Goal: Task Accomplishment & Management: Manage account settings

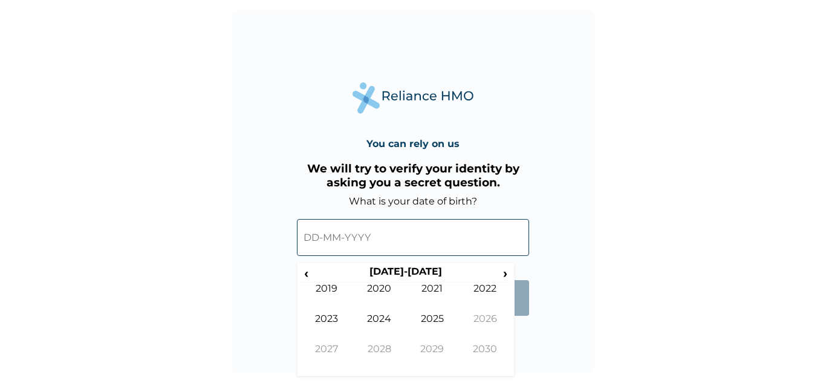
click at [306, 235] on input "text" at bounding box center [413, 237] width 232 height 37
click at [308, 276] on span "‹" at bounding box center [306, 272] width 13 height 15
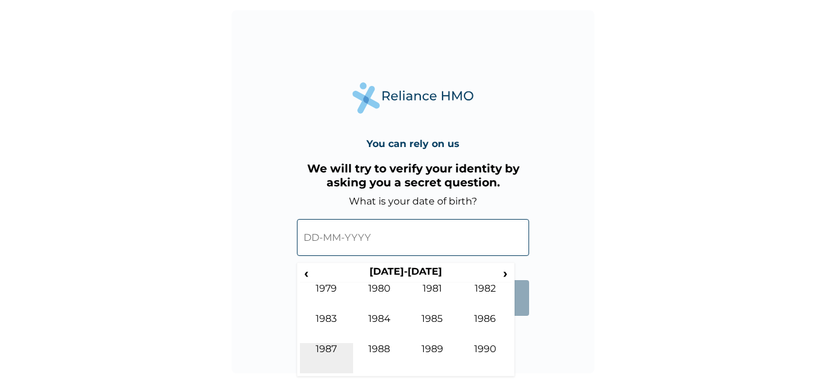
click at [337, 345] on td "1987" at bounding box center [326, 358] width 53 height 30
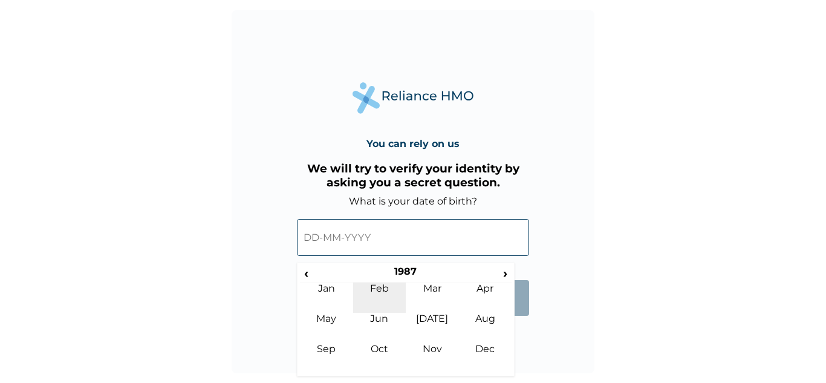
click at [385, 286] on td "Feb" at bounding box center [379, 297] width 53 height 30
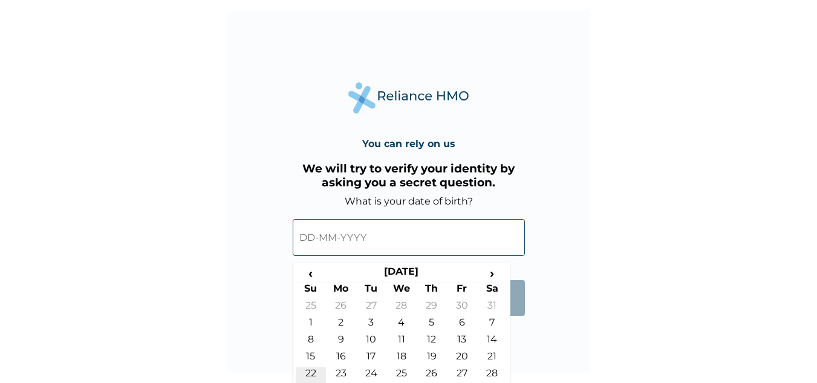
click at [310, 376] on td "22" at bounding box center [311, 375] width 30 height 17
type input "22-02-1987"
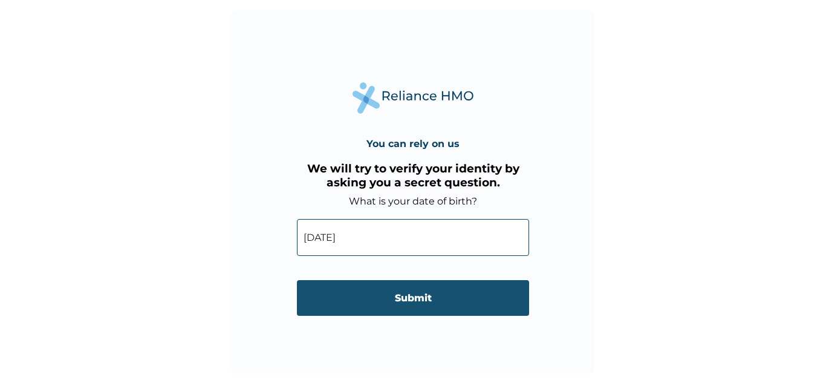
click at [428, 298] on input "Submit" at bounding box center [413, 298] width 232 height 36
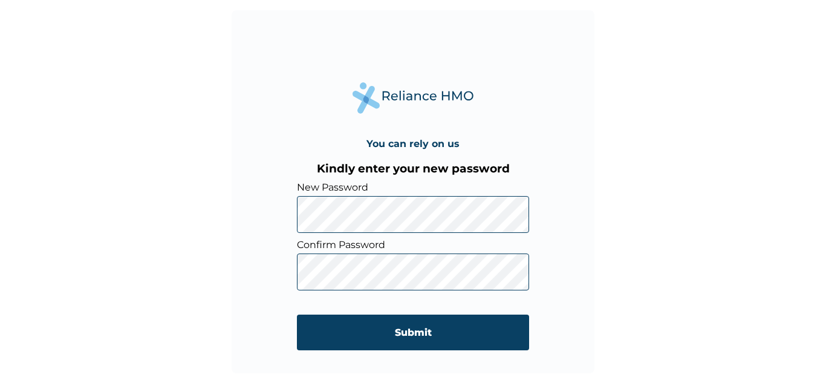
click at [284, 218] on div "You can rely on us Kindly enter your new password New Password Confirm Password…" at bounding box center [413, 191] width 363 height 363
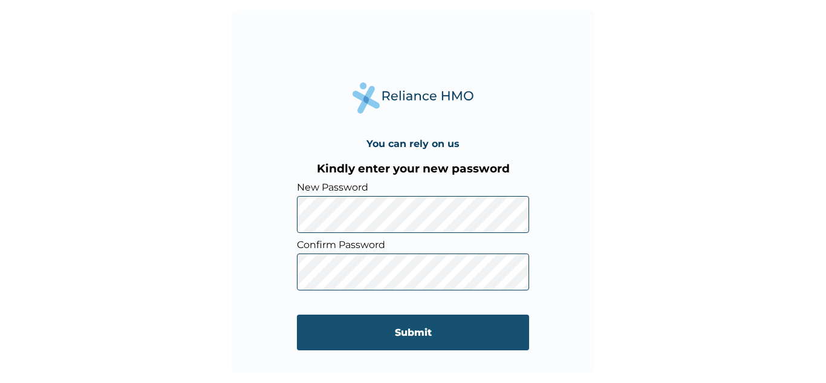
click at [408, 329] on input "Submit" at bounding box center [413, 332] width 232 height 36
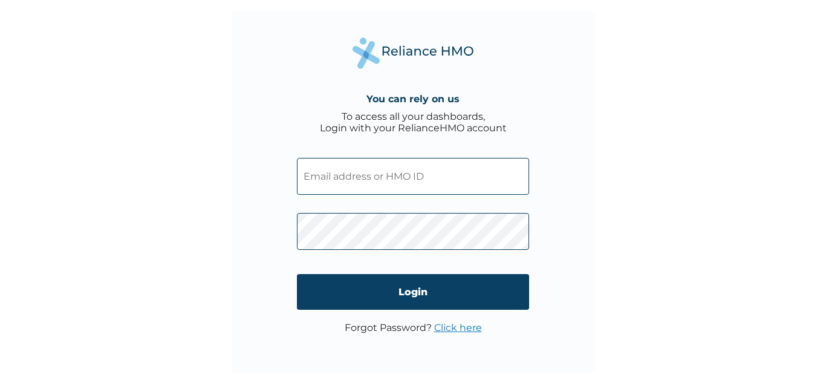
click at [352, 183] on input "text" at bounding box center [413, 176] width 232 height 37
type input "sunnyolarewaju2009@gmail.com"
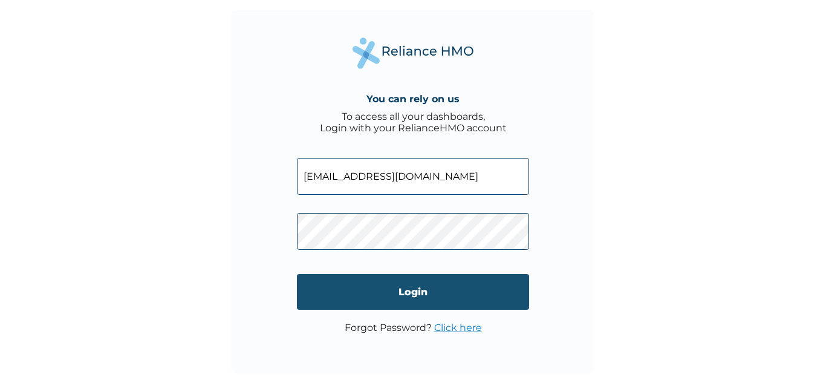
click at [427, 291] on input "Login" at bounding box center [413, 292] width 232 height 36
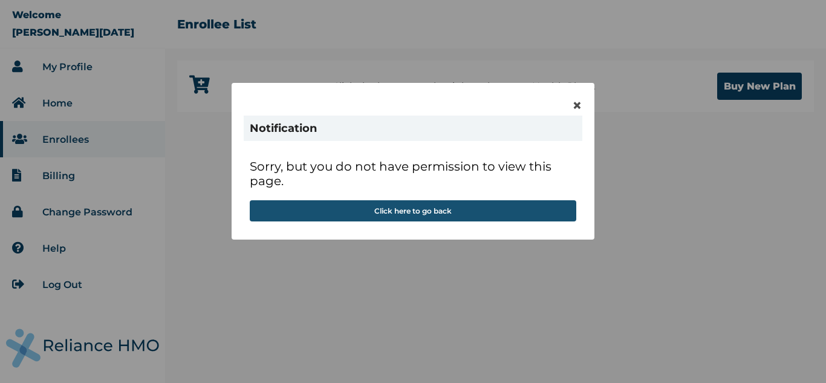
click at [496, 210] on button "Click here to go back" at bounding box center [413, 210] width 327 height 21
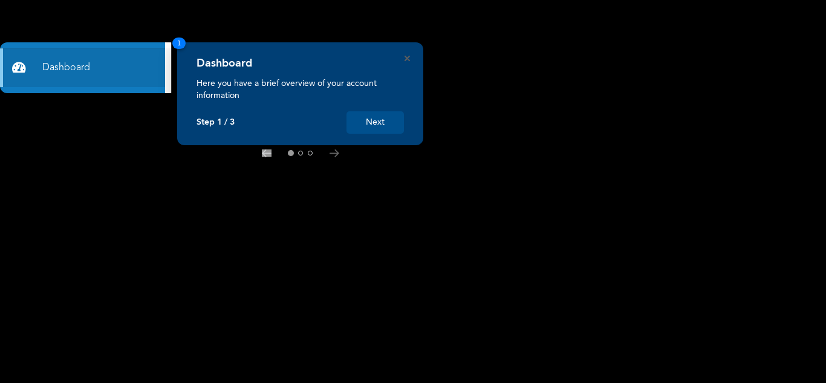
click at [369, 124] on button "Next" at bounding box center [374, 122] width 57 height 22
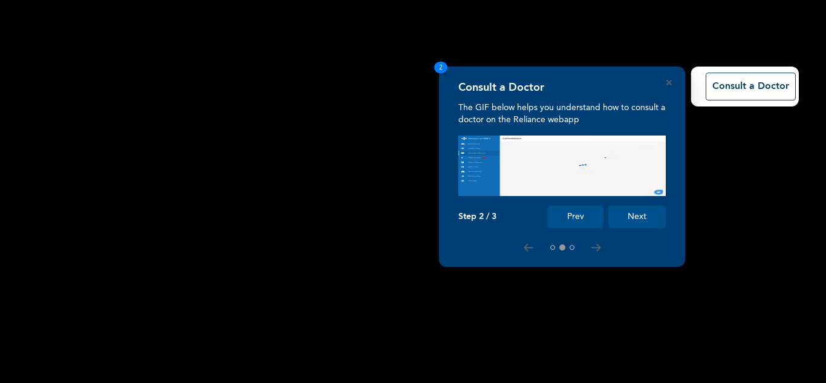
click at [635, 216] on button "Next" at bounding box center [636, 217] width 57 height 22
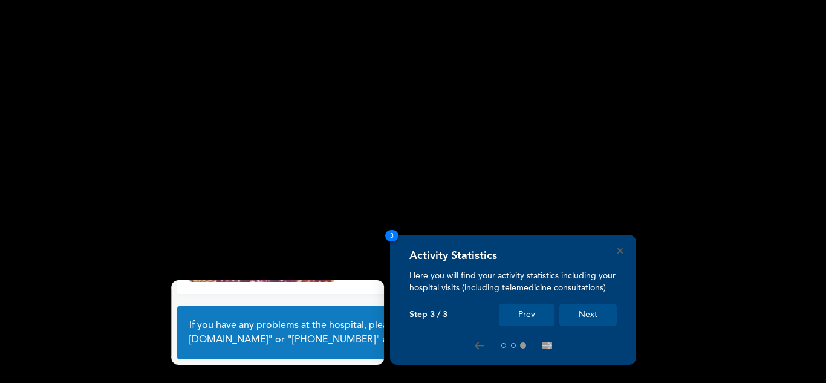
scroll to position [85, 0]
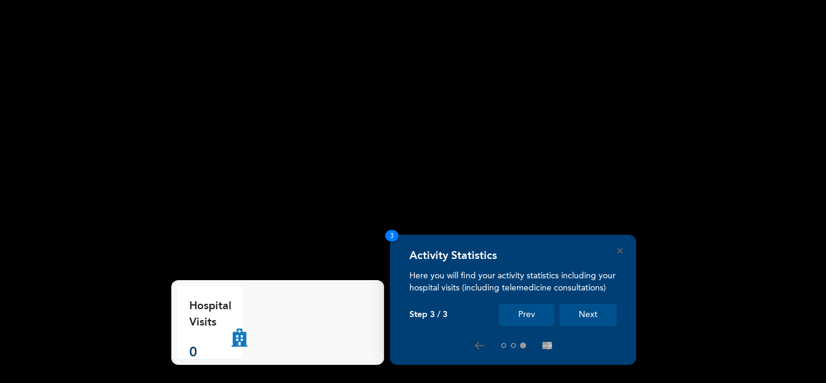
click at [593, 311] on button "Next" at bounding box center [587, 315] width 57 height 22
